Goal: Check status: Check status

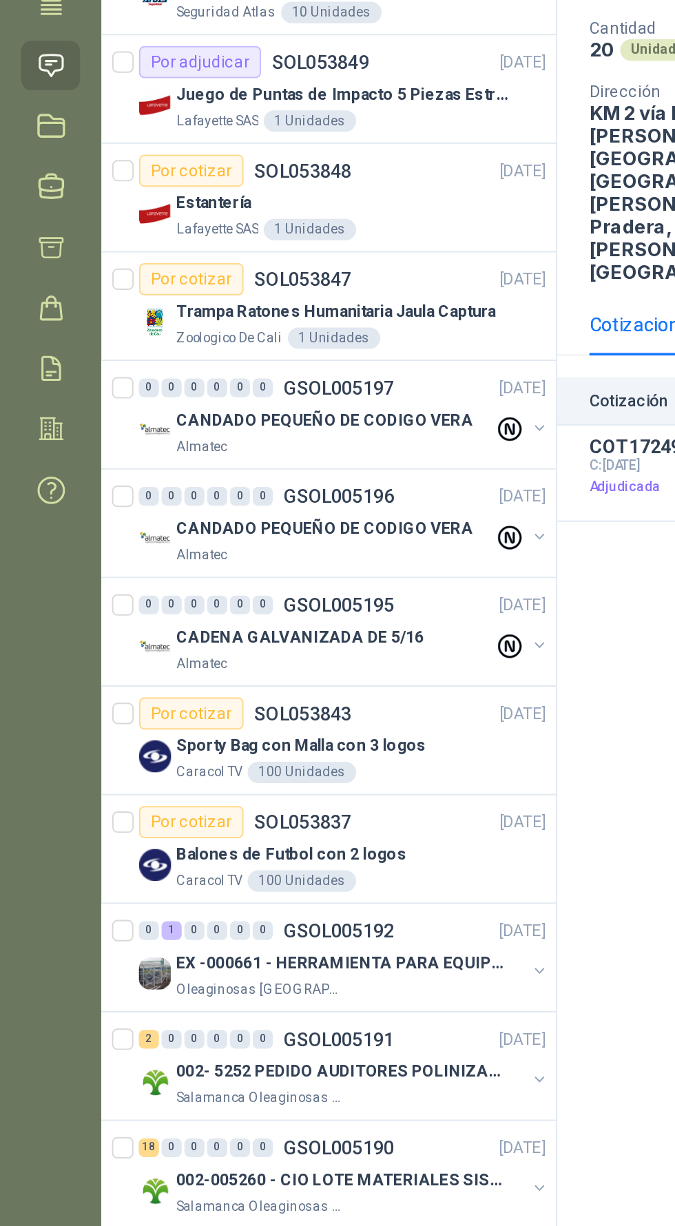
scroll to position [74, 0]
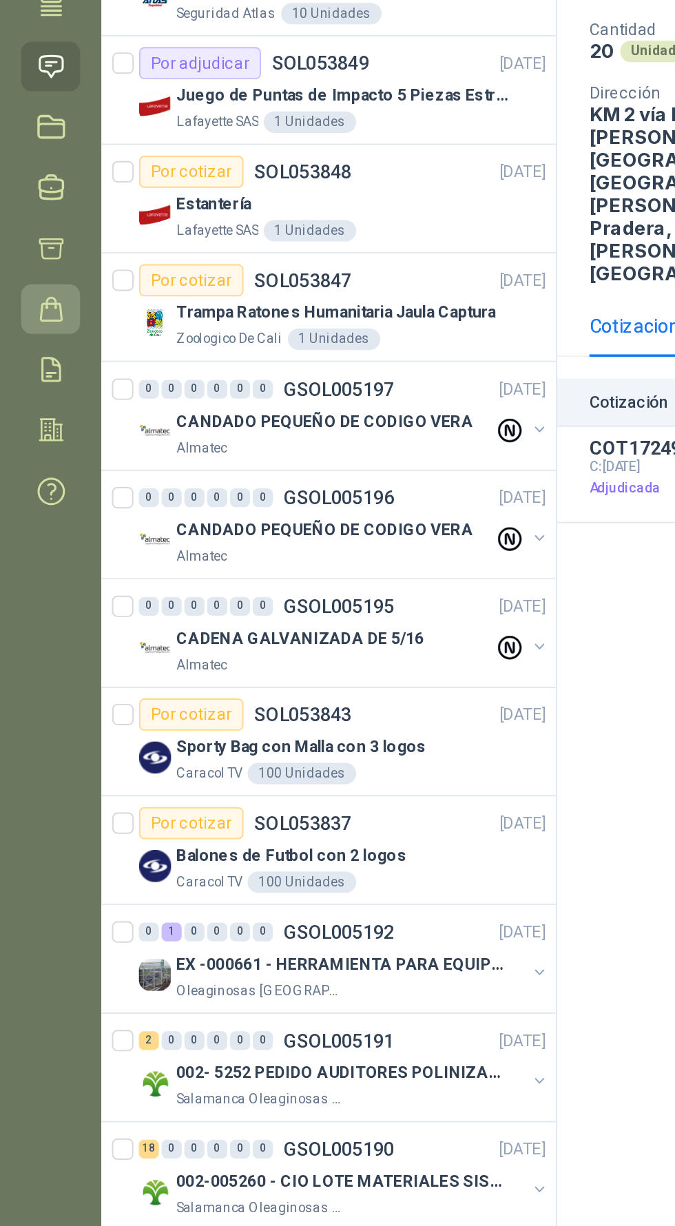
click at [26, 321] on link "Órdenes de Compra" at bounding box center [26, 333] width 30 height 25
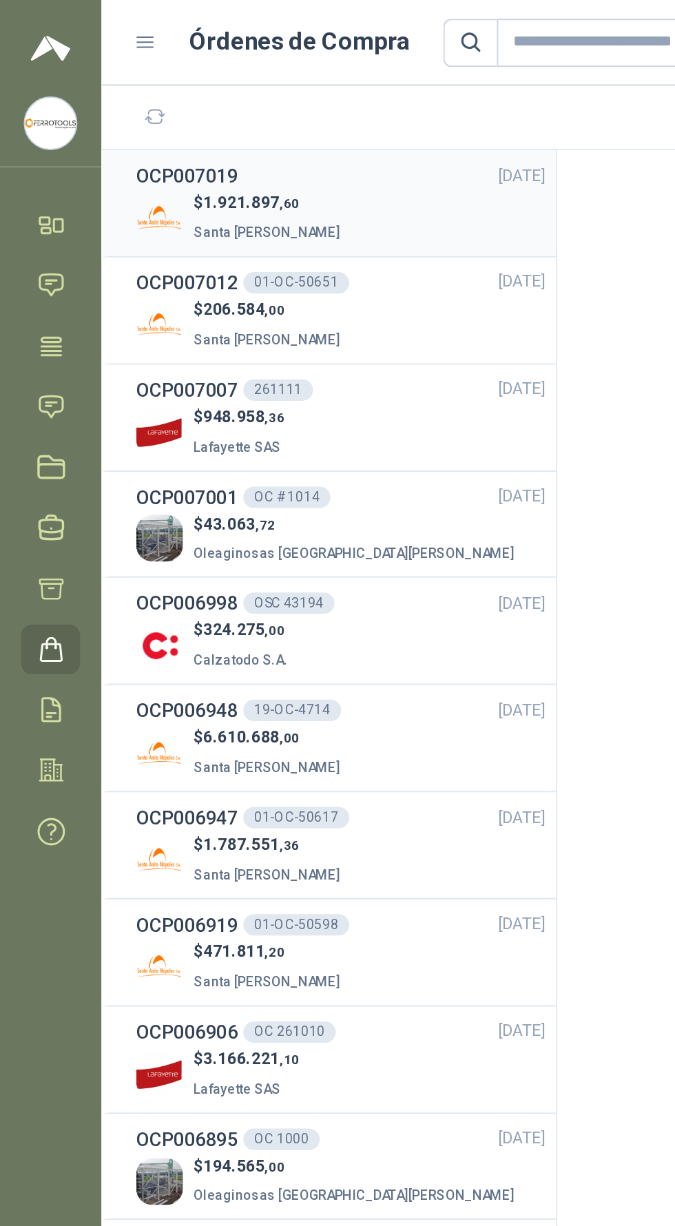
click at [227, 103] on div "$ 1.921.897 ,60 Santa Anita Napoles" at bounding box center [175, 112] width 210 height 28
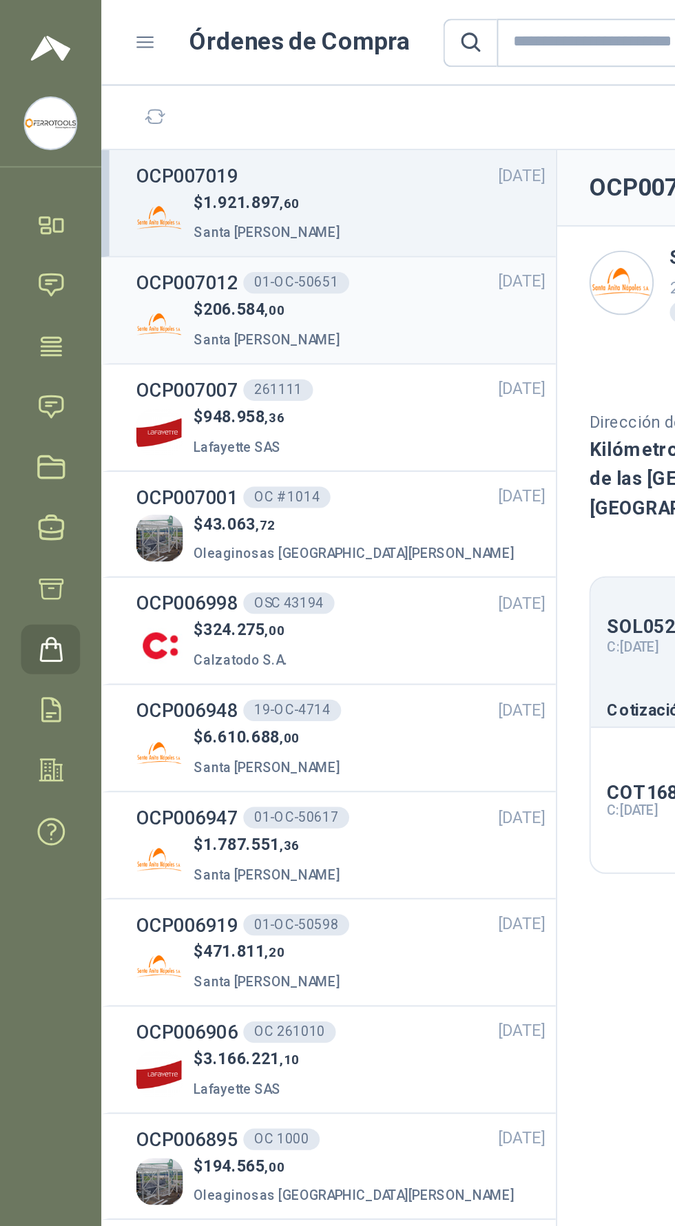
click at [226, 164] on div "$ 206.584 ,00 Santa Anita Napoles" at bounding box center [175, 167] width 210 height 28
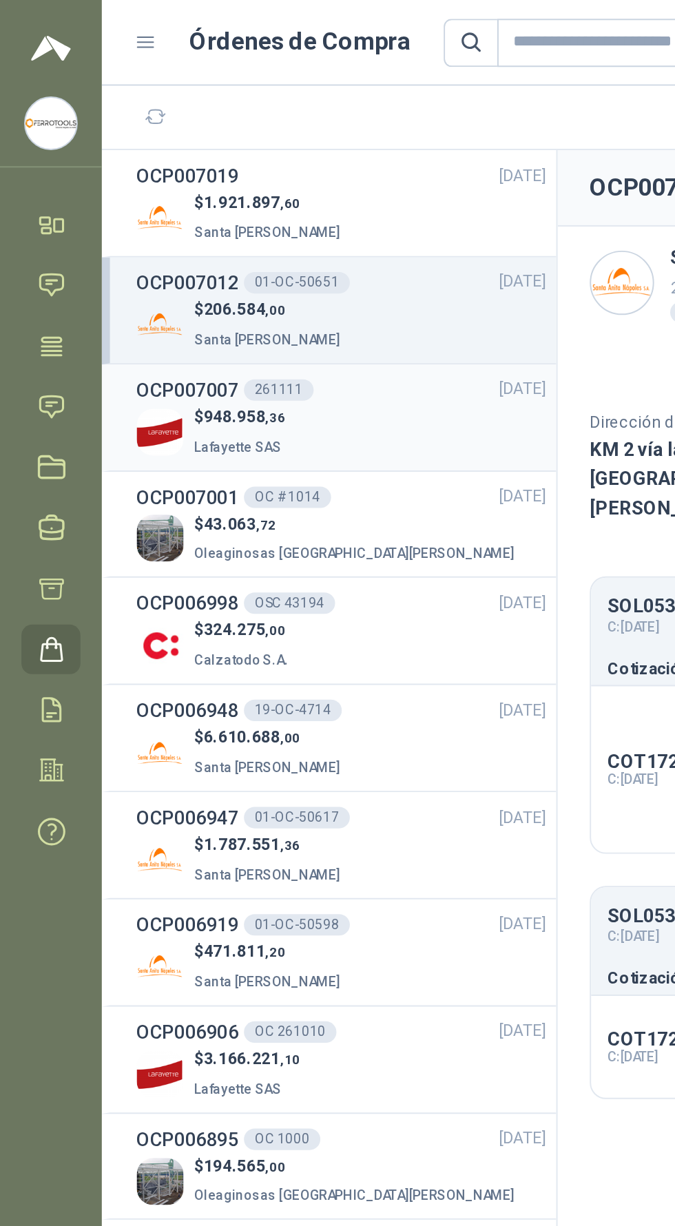
click at [220, 207] on div "OCP007007 261111 27/08/25" at bounding box center [175, 200] width 210 height 15
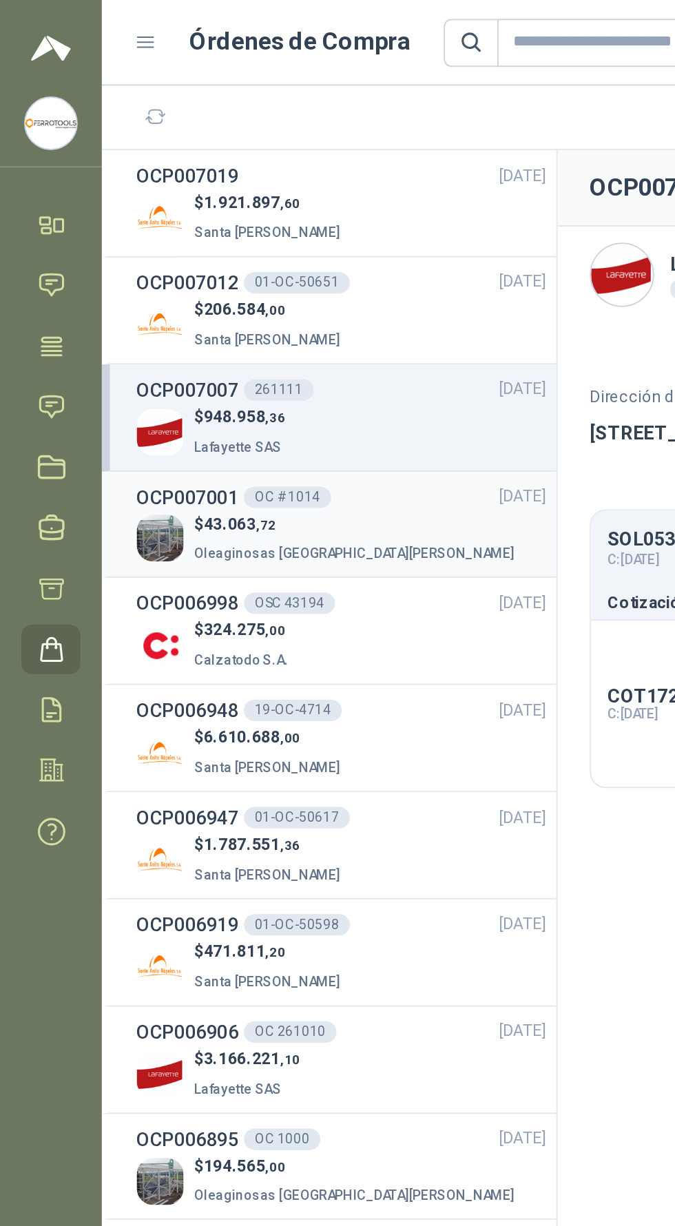
click at [213, 271] on div "$ 43.063 ,72 Oleaginosas San Fernando" at bounding box center [175, 277] width 210 height 28
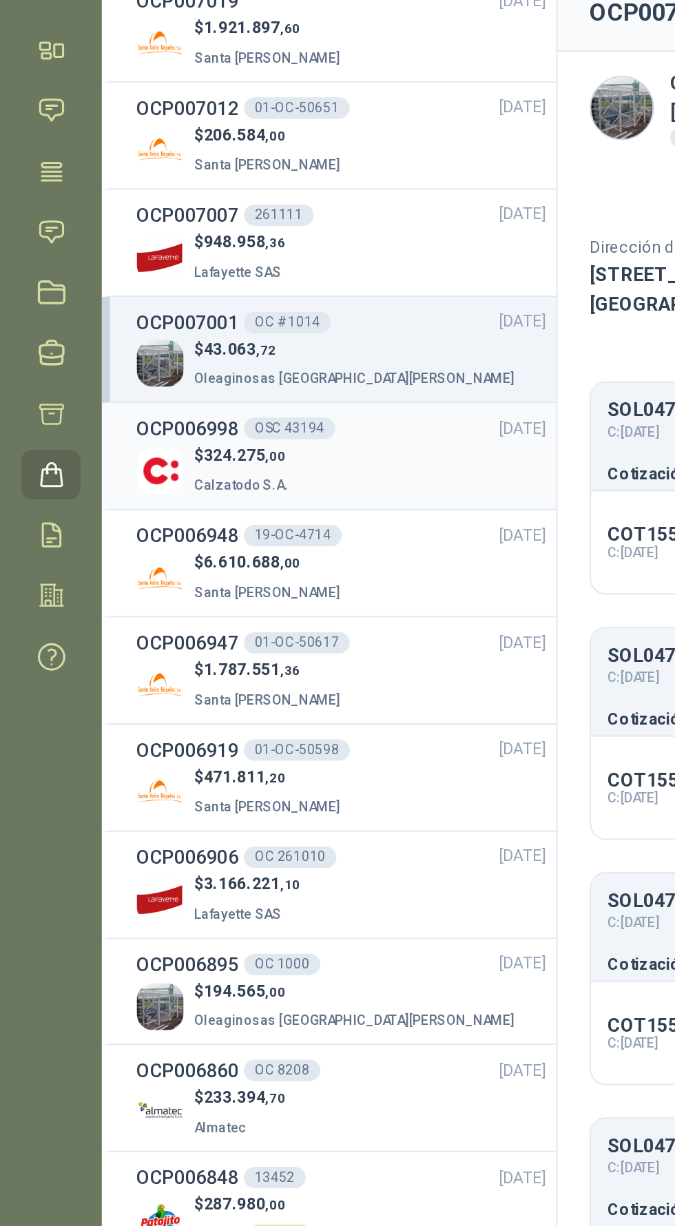
click at [215, 318] on div "$ 324.275 ,00 Calzatodo S.A." at bounding box center [175, 332] width 210 height 28
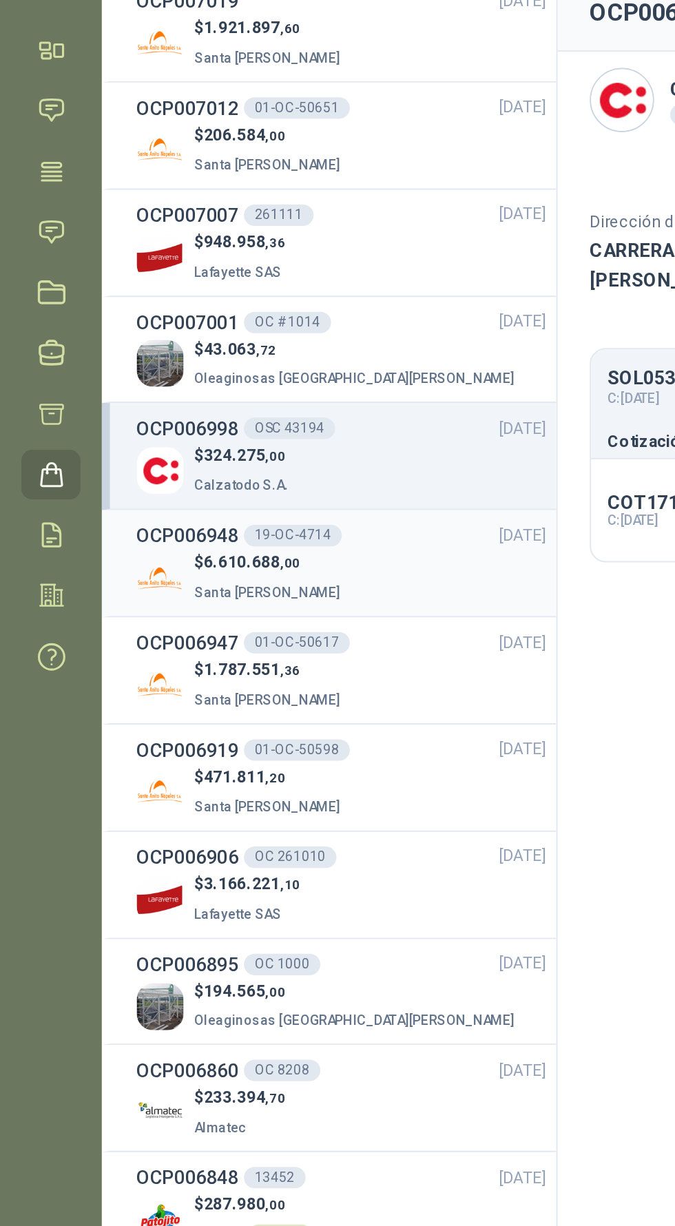
click at [217, 373] on div "$ 6.610.688 ,00 Santa Anita Napoles" at bounding box center [175, 387] width 210 height 28
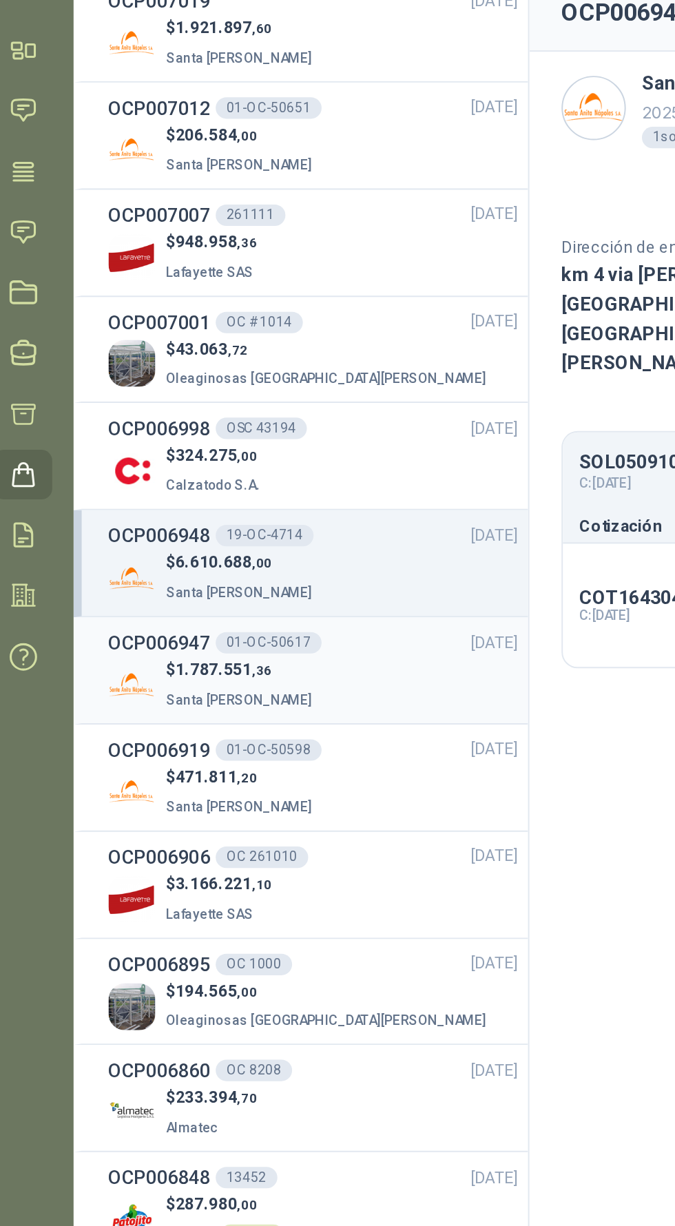
click at [204, 429] on div "$ 1.787.551 ,36 Santa Anita Napoles" at bounding box center [175, 442] width 210 height 28
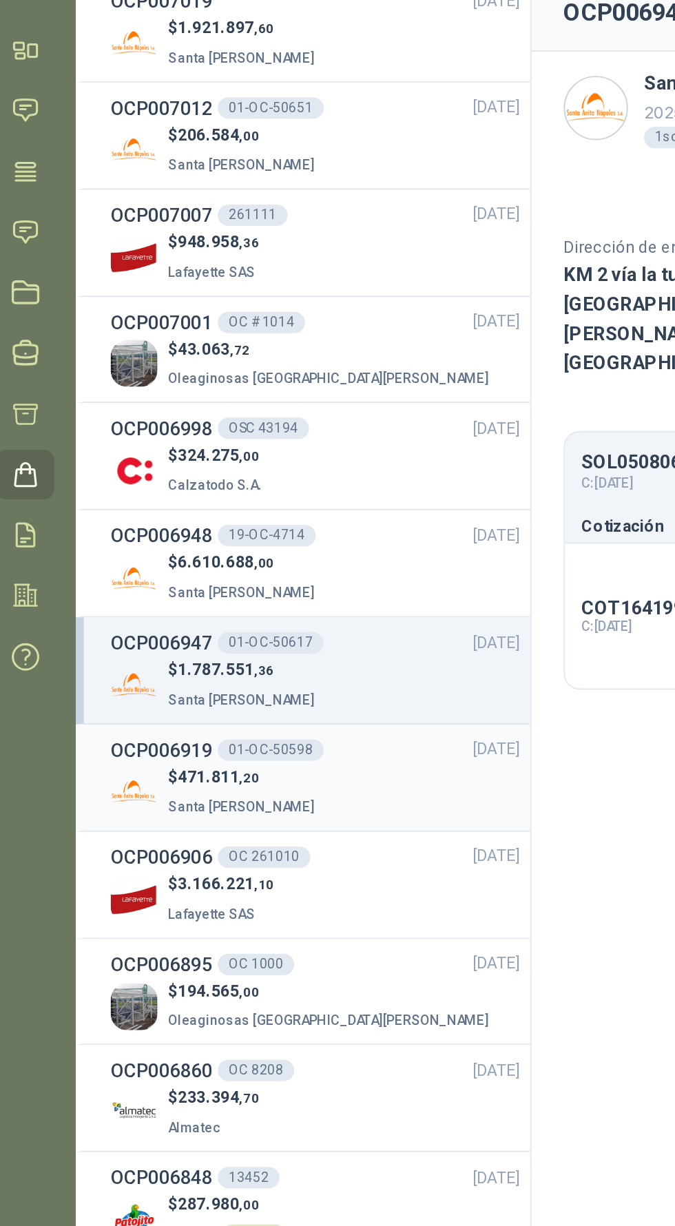
click at [209, 475] on div "OCP006919 01-OC-50598 22/08/25" at bounding box center [175, 475] width 210 height 15
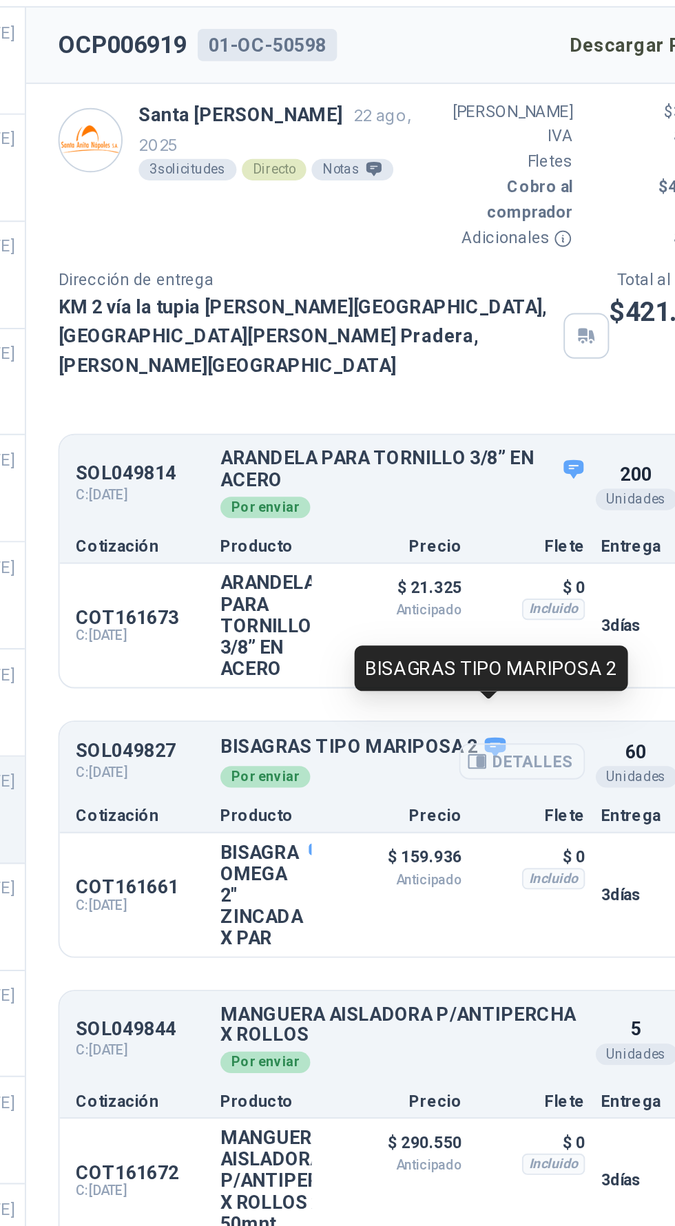
click at [521, 455] on button "Detalles" at bounding box center [541, 464] width 65 height 19
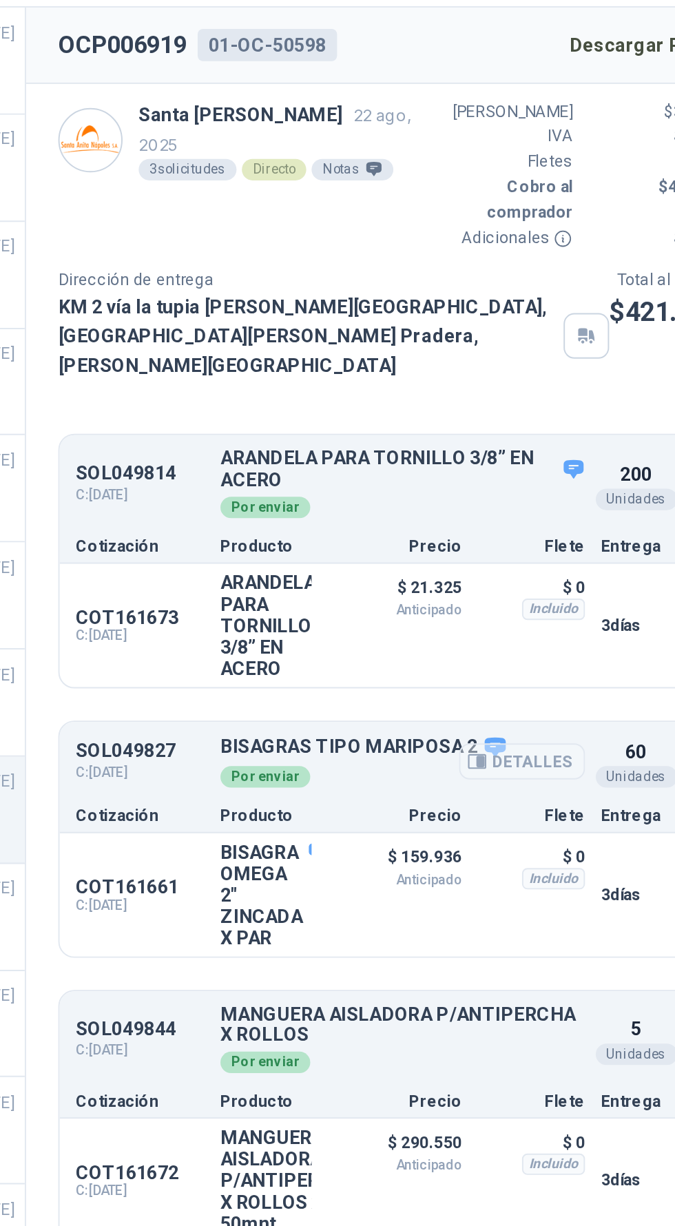
click at [523, 455] on button "Detalles" at bounding box center [541, 464] width 65 height 19
click at [452, 530] on div "$ 159.936 Anticipado" at bounding box center [476, 533] width 69 height 55
click at [519, 455] on button "Detalles" at bounding box center [541, 464] width 65 height 19
click at [432, 532] on div "Detalles" at bounding box center [401, 533] width 65 height 55
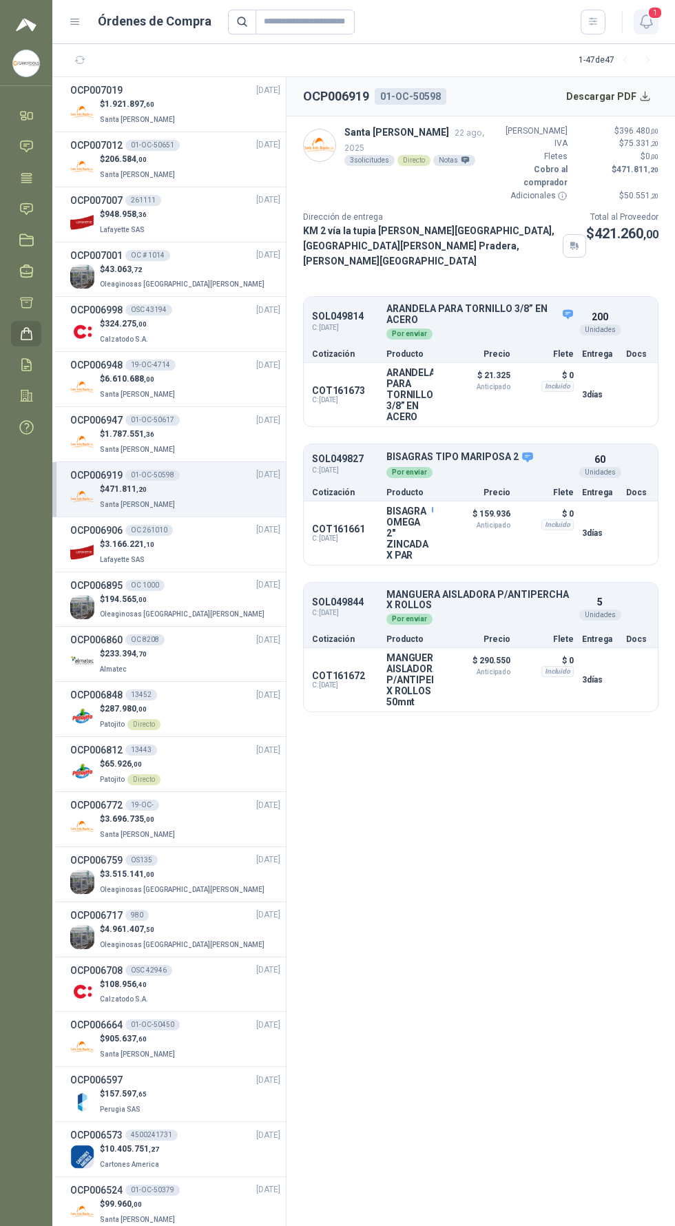
click at [649, 23] on icon "button" at bounding box center [646, 21] width 17 height 17
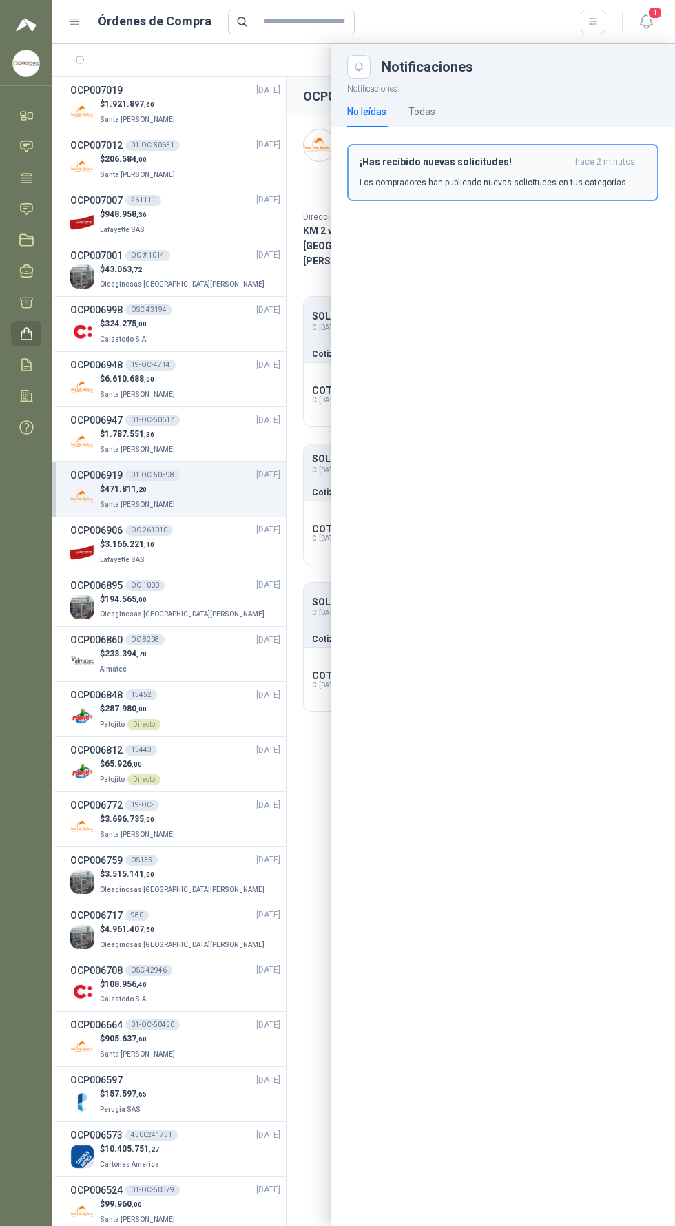
click at [544, 161] on h3 "¡Has recibido nuevas solicitudes!" at bounding box center [465, 162] width 210 height 12
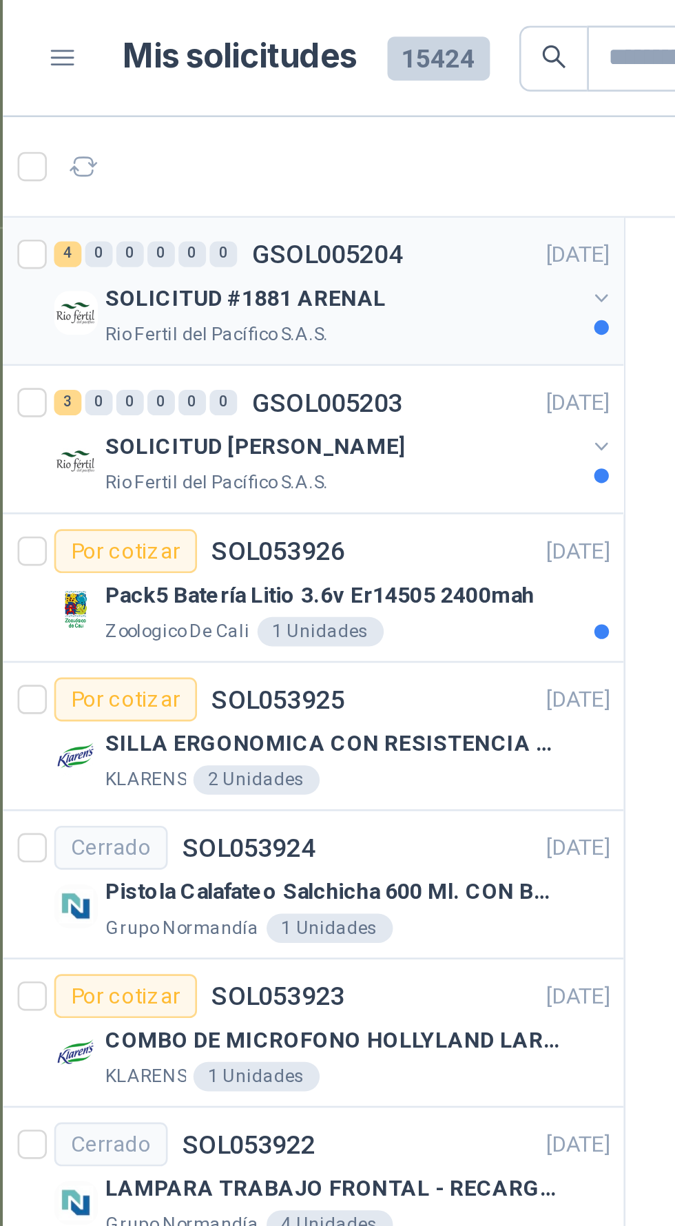
click at [239, 108] on div "SOLICITUD #1881 ARENAL" at bounding box center [180, 112] width 178 height 17
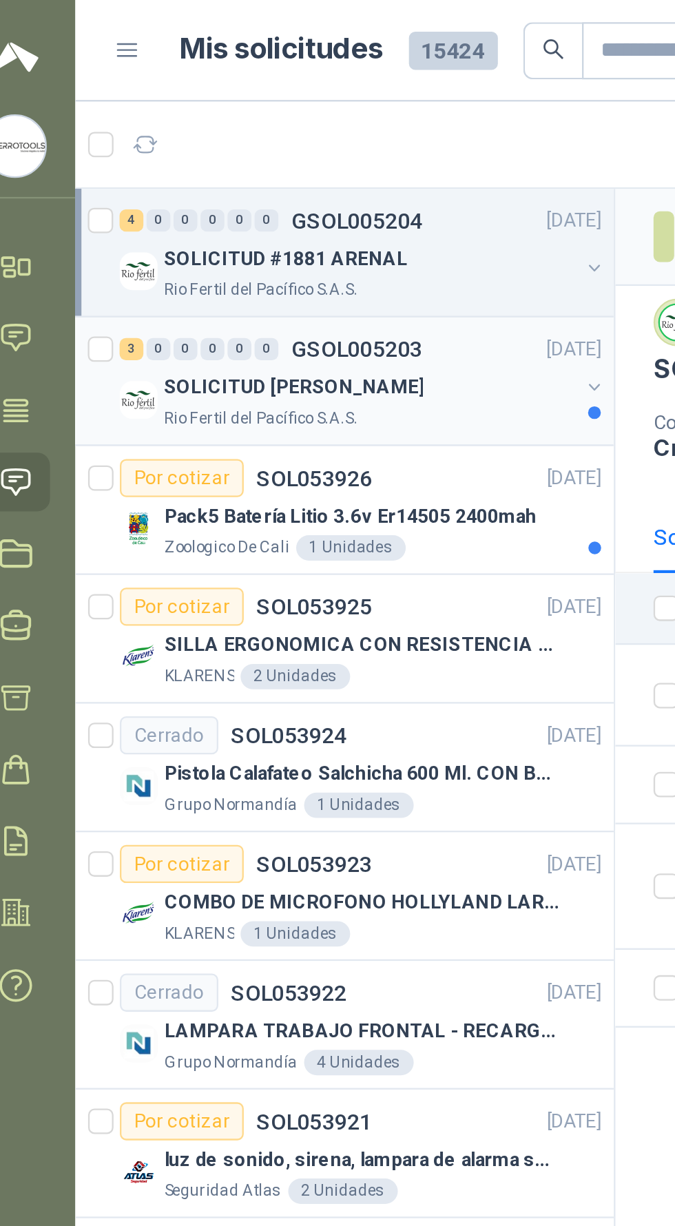
click at [235, 162] on div "SOLICITUD [PERSON_NAME]" at bounding box center [180, 168] width 178 height 17
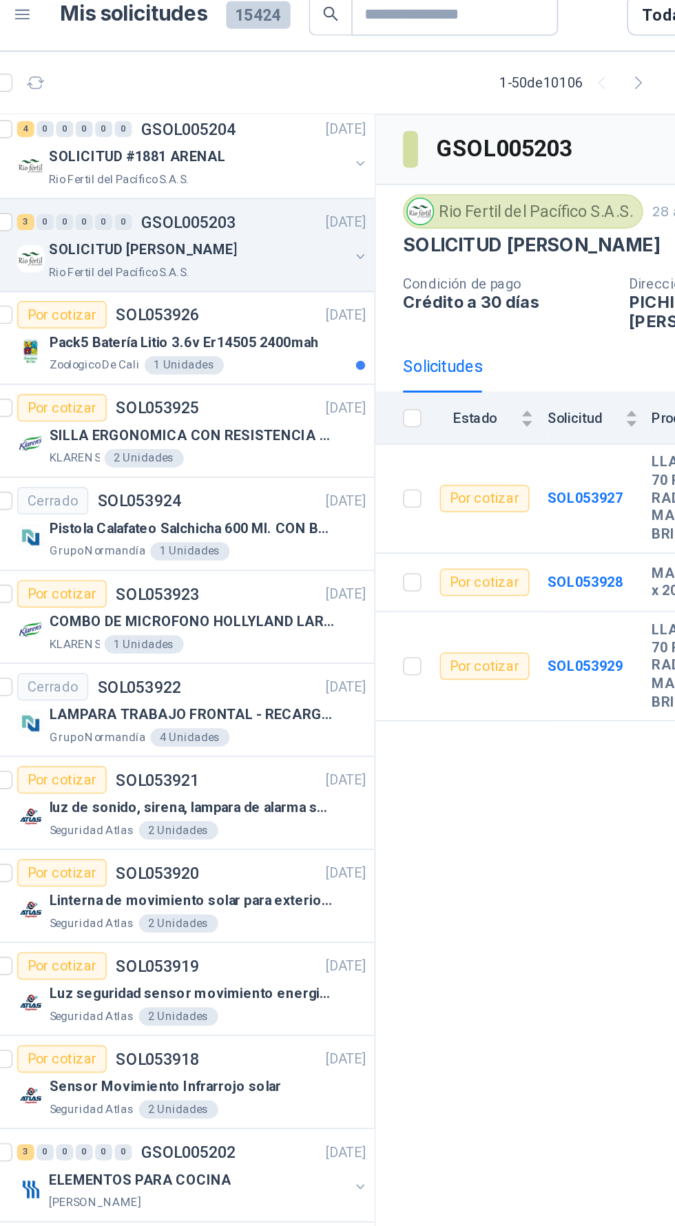
scroll to position [0, 1]
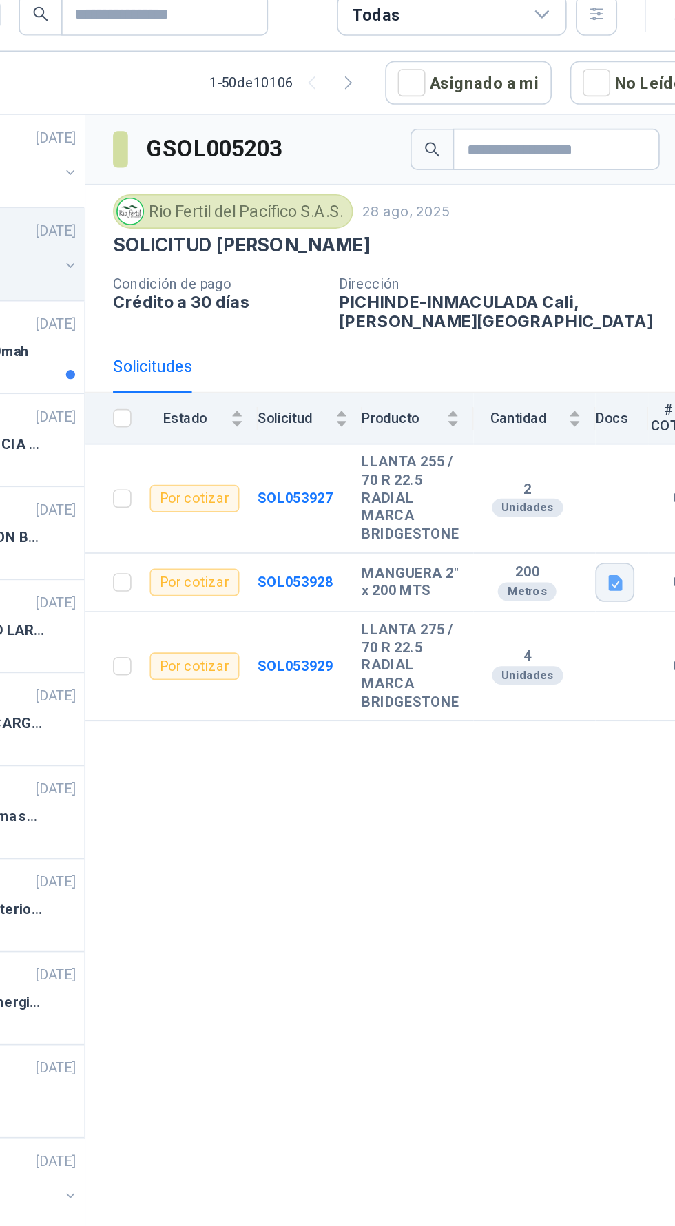
click at [604, 361] on icon "button" at bounding box center [604, 362] width 8 height 9
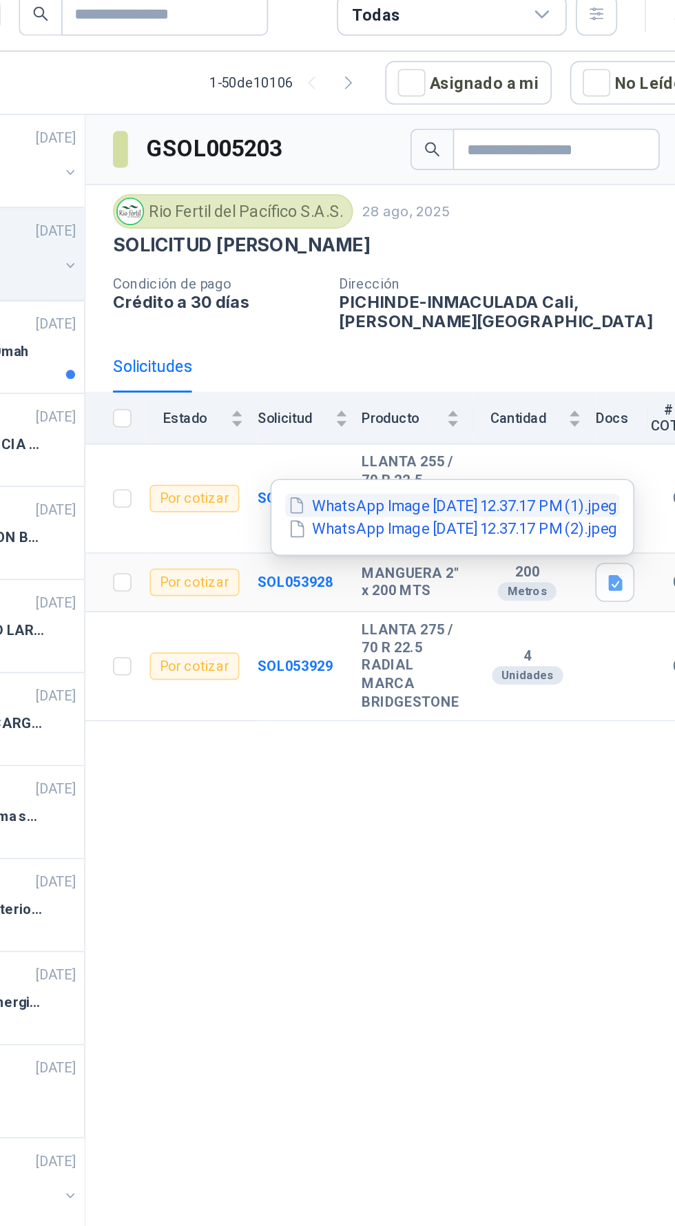
click at [547, 318] on button "WhatsApp Image [DATE] 12.37.17 PM (1).jpeg" at bounding box center [506, 316] width 200 height 14
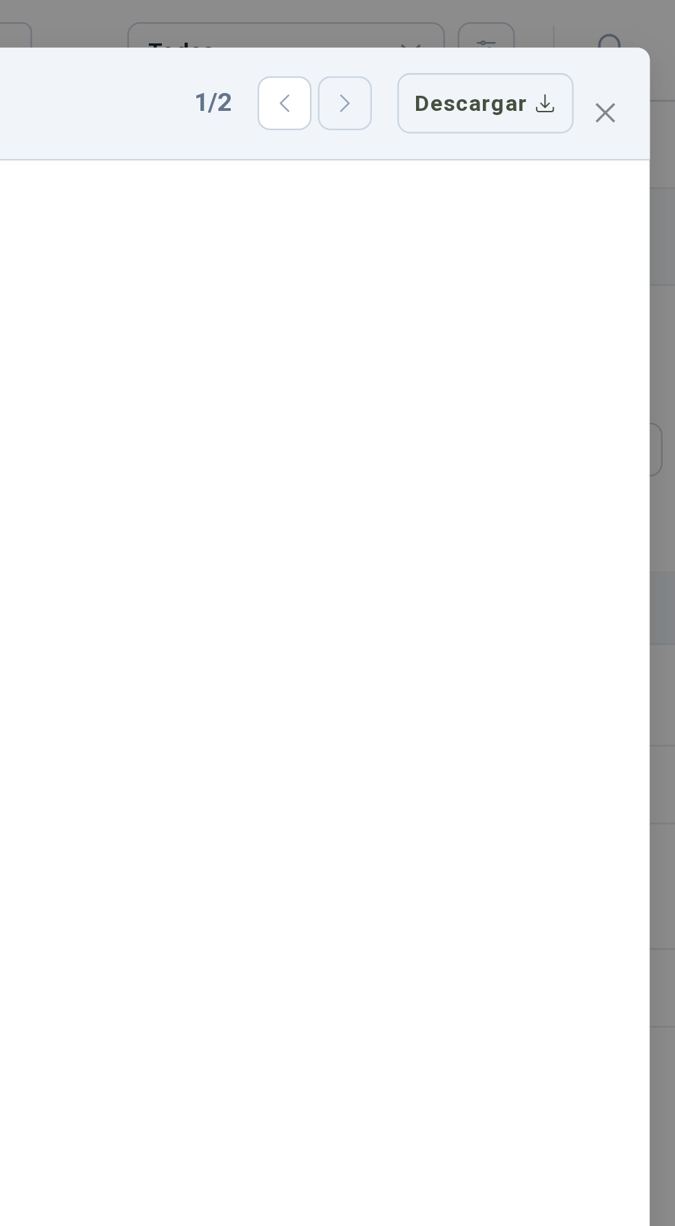
click at [531, 45] on icon "button" at bounding box center [532, 45] width 12 height 12
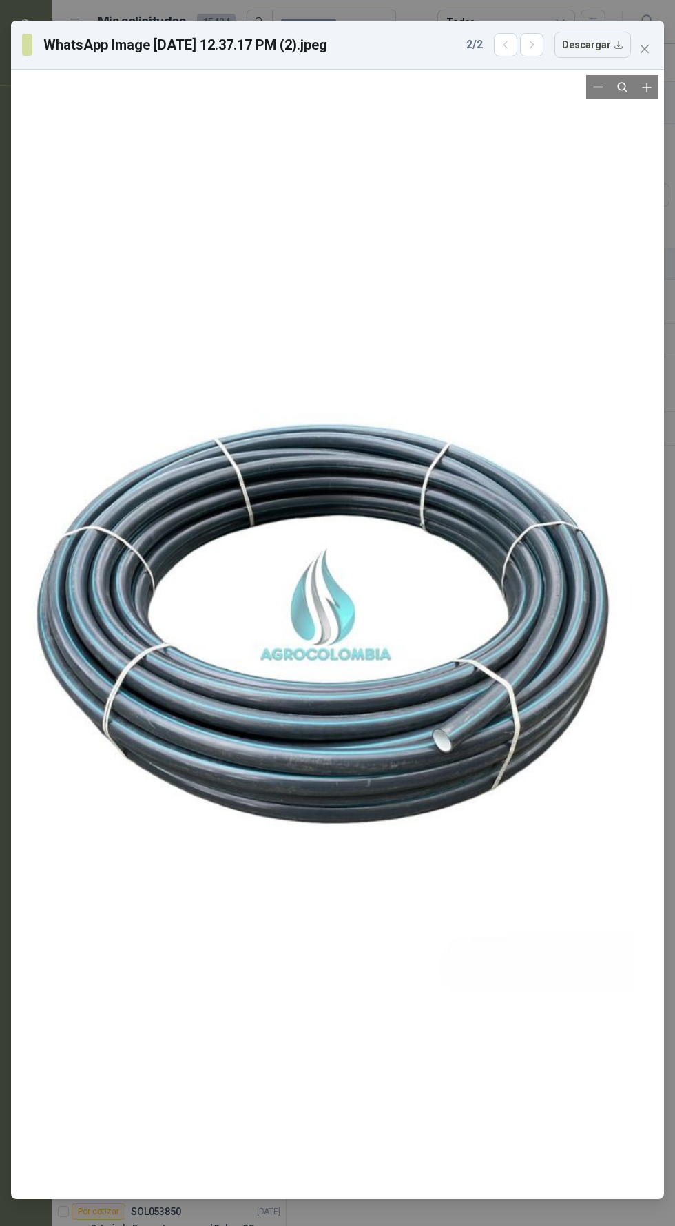
click at [648, 136] on div at bounding box center [325, 605] width 665 height 1544
click at [645, 141] on div at bounding box center [325, 605] width 665 height 1544
click at [641, 133] on div at bounding box center [325, 605] width 665 height 1544
click at [652, 124] on div at bounding box center [325, 605] width 665 height 1544
click at [643, 132] on div at bounding box center [325, 605] width 665 height 1544
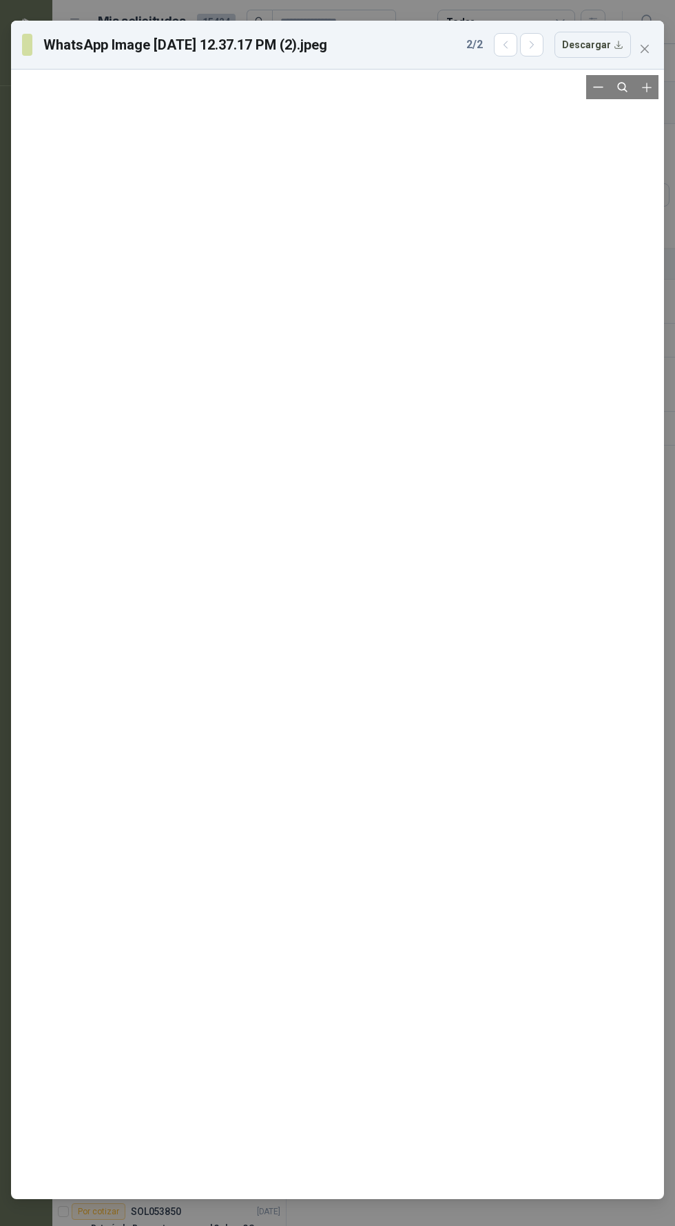
click at [659, 151] on div at bounding box center [337, 635] width 653 height 1130
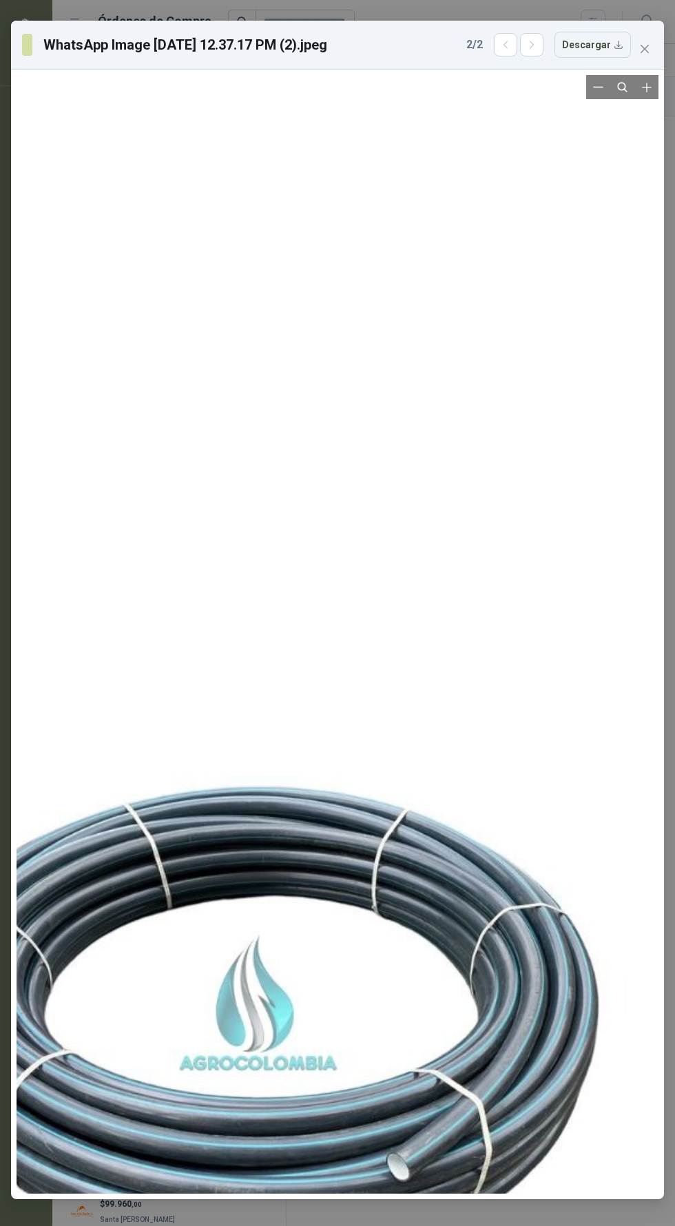
click at [653, 132] on div at bounding box center [258, 1003] width 800 height 1857
click at [646, 138] on div at bounding box center [258, 1003] width 800 height 1857
click at [640, 139] on div at bounding box center [258, 1003] width 800 height 1857
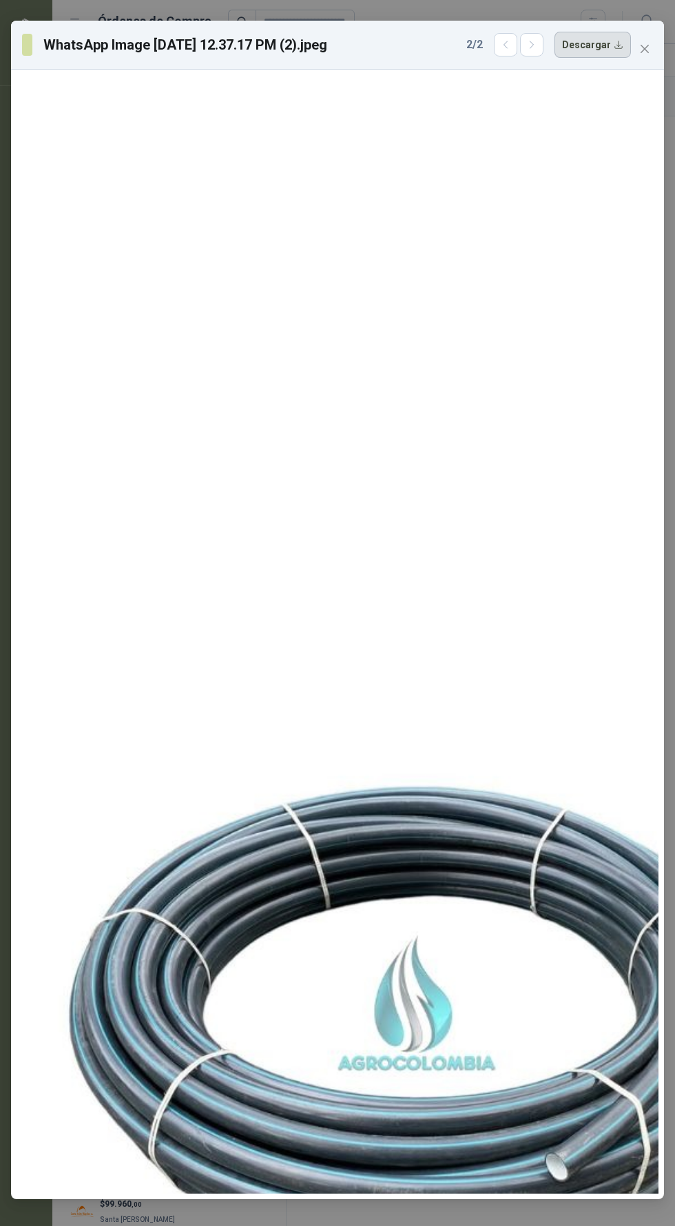
click at [618, 51] on button "Descargar" at bounding box center [593, 45] width 76 height 26
click at [521, 247] on div at bounding box center [417, 1003] width 800 height 1857
click at [641, 48] on icon "close" at bounding box center [645, 49] width 8 height 8
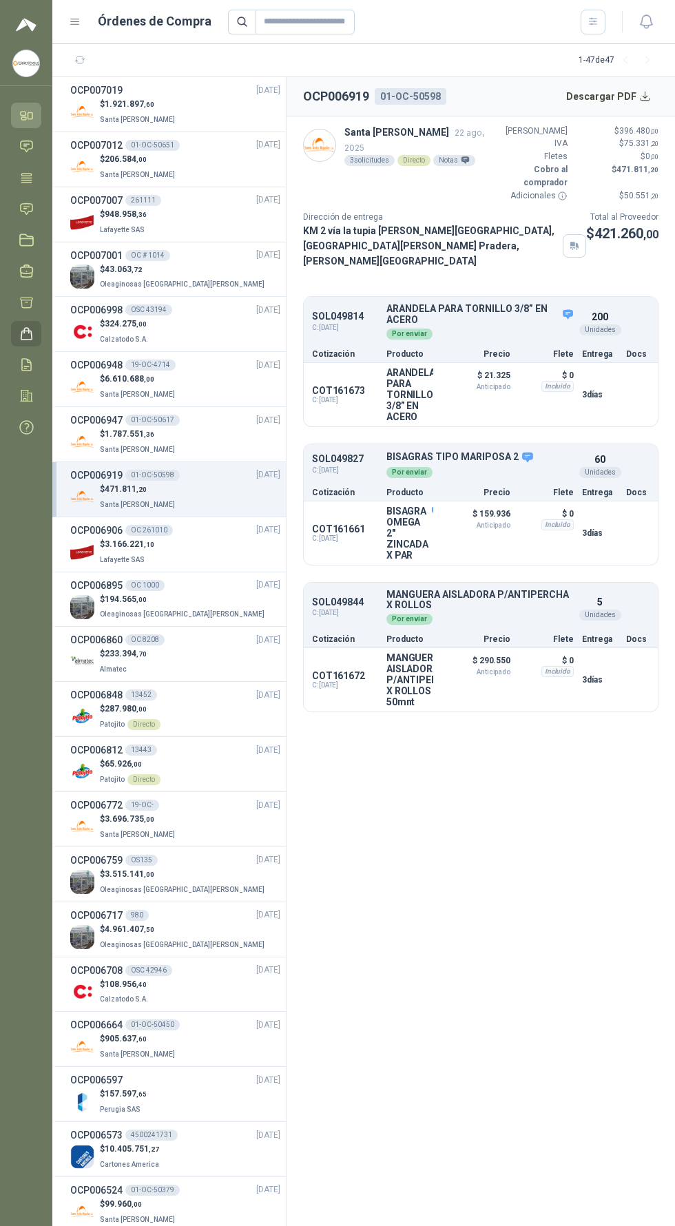
click at [26, 115] on icon at bounding box center [26, 115] width 14 height 14
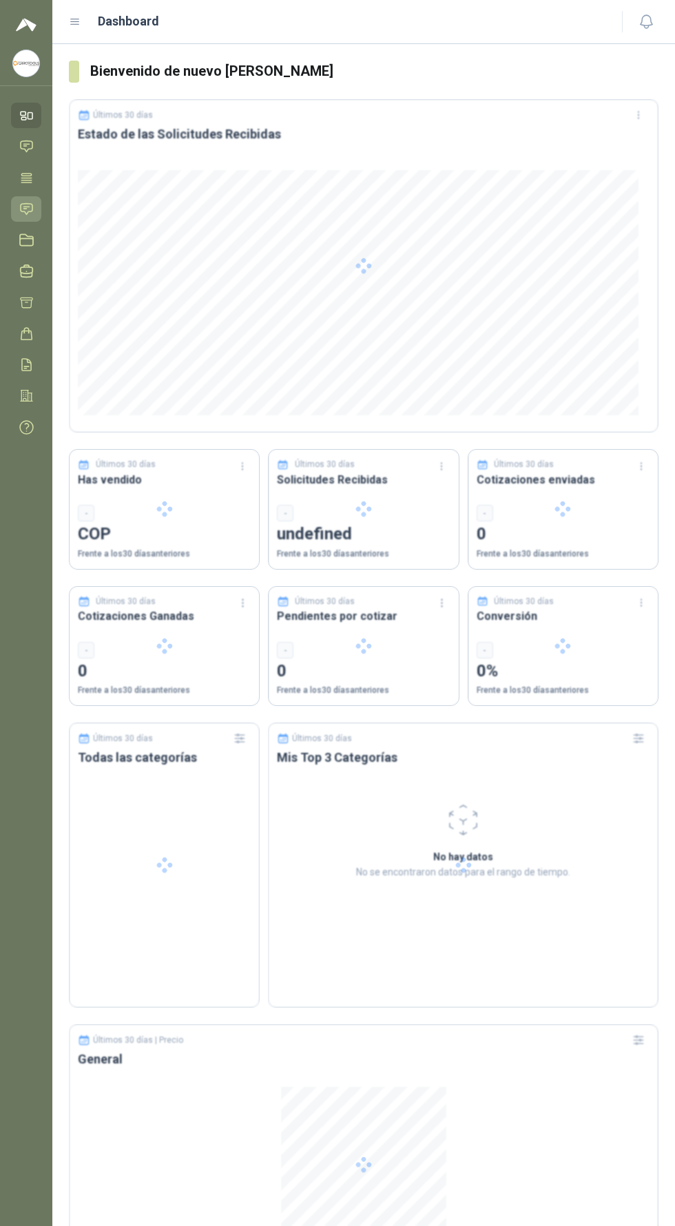
click at [26, 209] on icon at bounding box center [27, 208] width 12 height 11
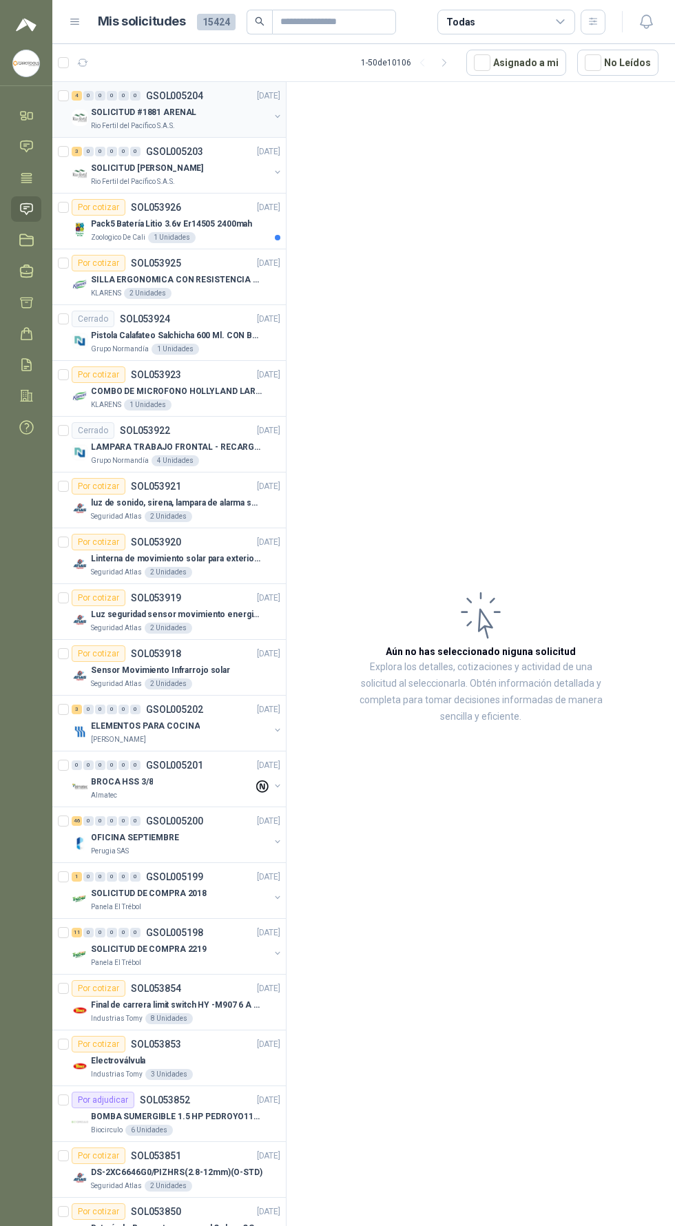
click at [223, 105] on div "SOLICITUD #1881 ARENAL" at bounding box center [180, 112] width 178 height 17
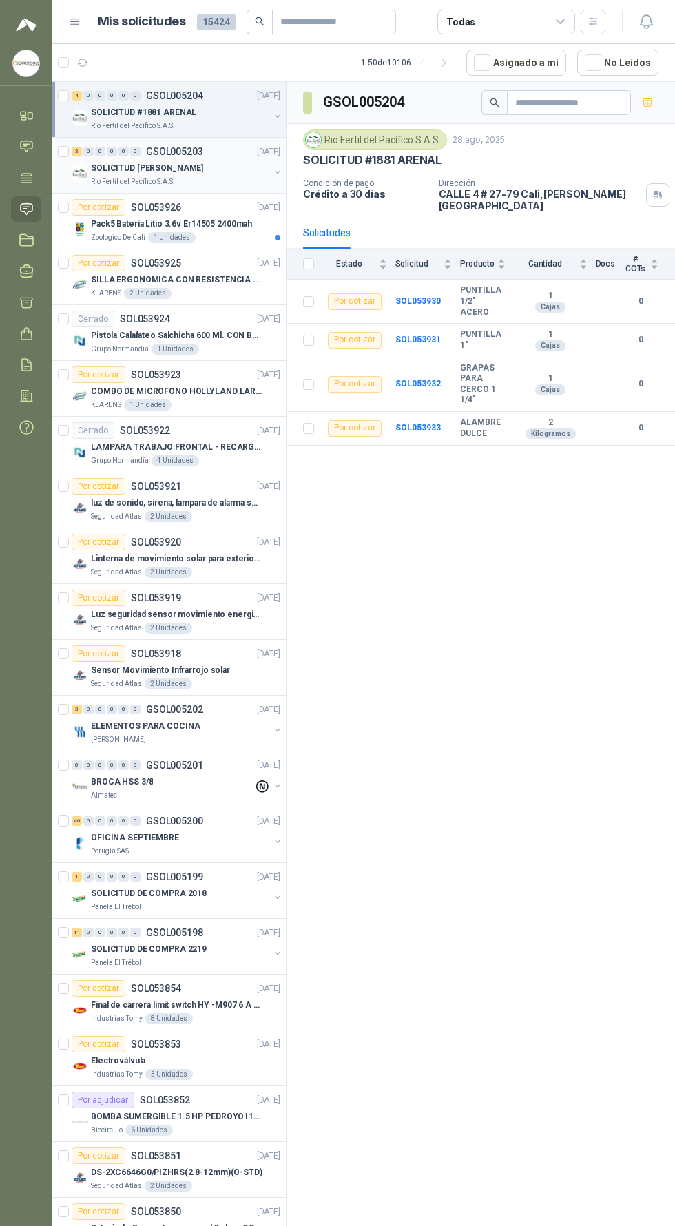
click at [234, 173] on div "SOLICITUD [PERSON_NAME]" at bounding box center [180, 168] width 178 height 17
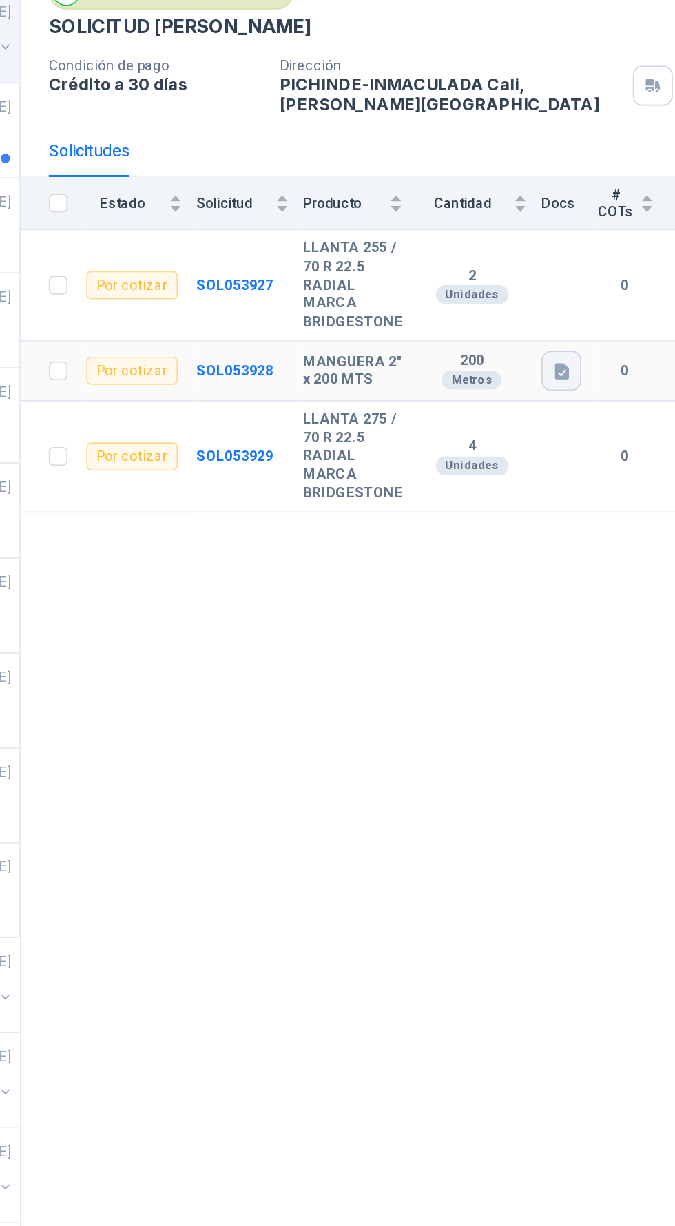
click at [604, 360] on icon "button" at bounding box center [604, 362] width 8 height 9
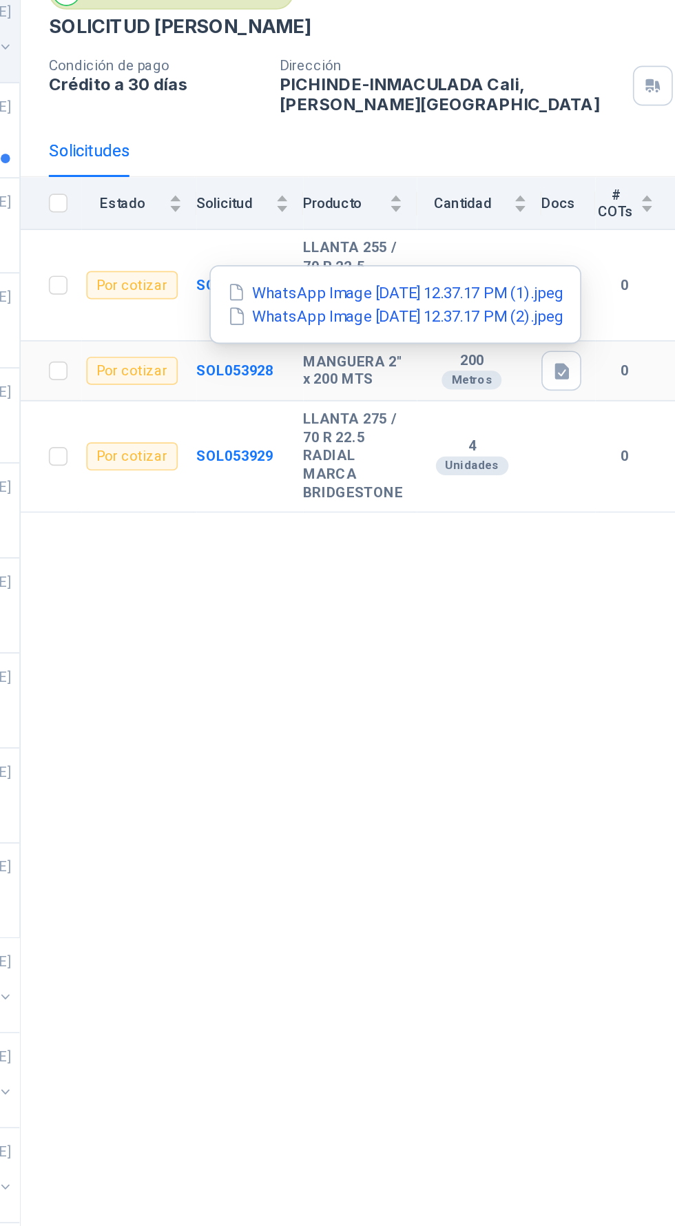
click at [571, 309] on div "WhatsApp Image [DATE] 12.37.17 PM (1).jpeg WhatsApp Image [DATE] 12.37.17 PM (2…" at bounding box center [506, 323] width 218 height 46
click at [555, 311] on button "WhatsApp Image [DATE] 12.37.17 PM (1).jpeg" at bounding box center [506, 316] width 200 height 14
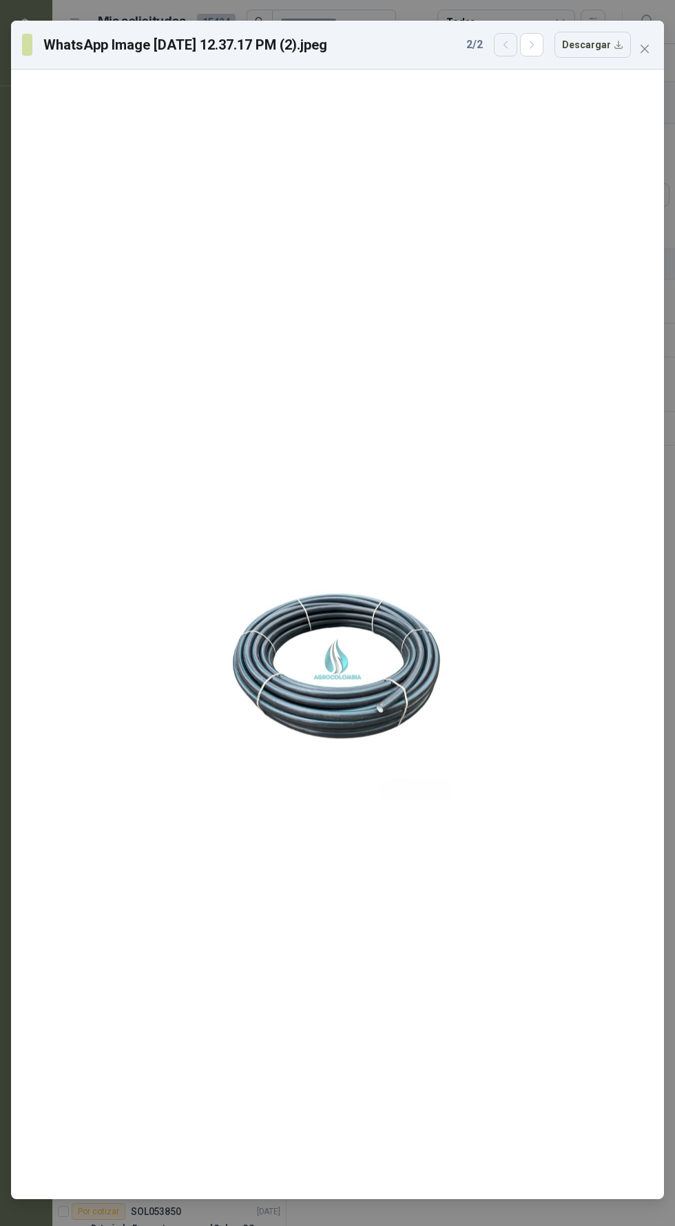
click at [505, 39] on icon "button" at bounding box center [506, 45] width 12 height 12
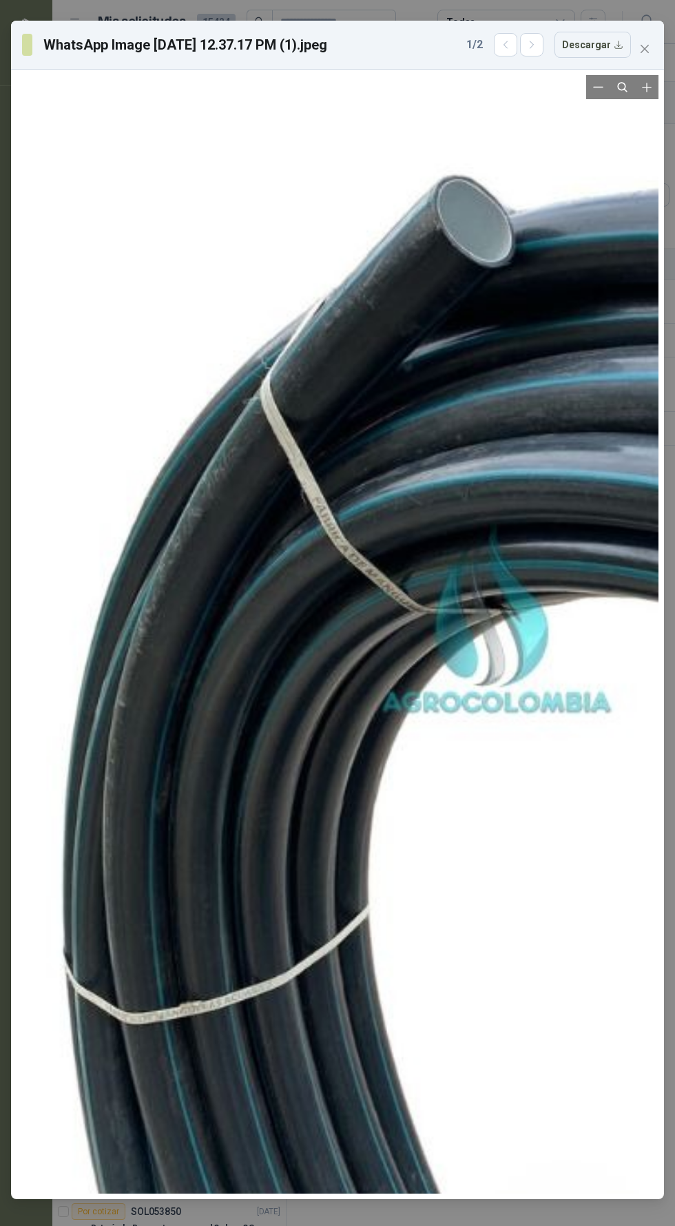
click at [649, 117] on div at bounding box center [496, 615] width 1167 height 2707
click at [643, 134] on div at bounding box center [496, 615] width 1167 height 2707
click at [643, 125] on div at bounding box center [496, 615] width 1167 height 2707
click at [650, 153] on div at bounding box center [496, 615] width 1167 height 2707
click at [653, 160] on div at bounding box center [496, 615] width 1167 height 2707
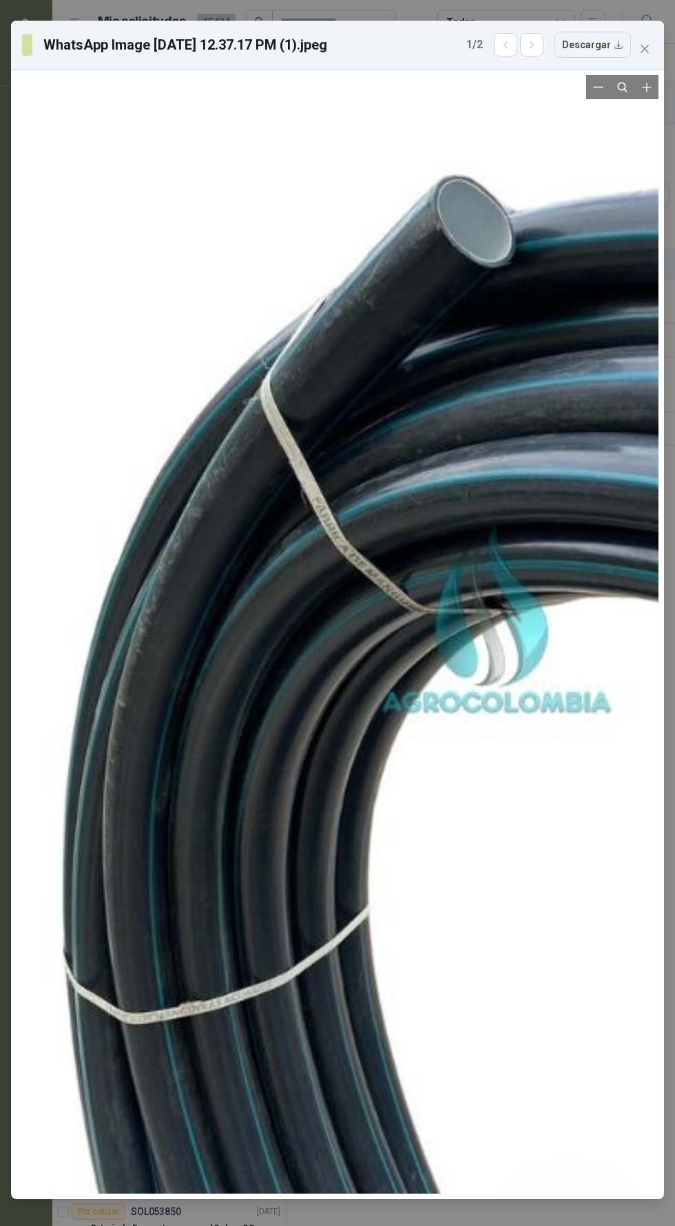
click at [659, 149] on div at bounding box center [337, 635] width 653 height 1130
click at [652, 160] on div at bounding box center [496, 615] width 1167 height 2707
click at [649, 138] on div at bounding box center [496, 615] width 1167 height 2707
